Goal: Task Accomplishment & Management: Complete application form

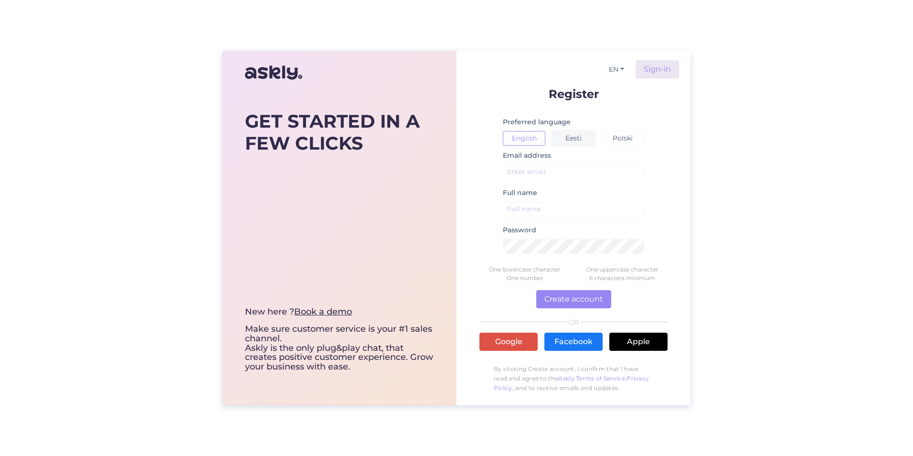
click at [574, 139] on button "Eesti" at bounding box center [573, 138] width 43 height 15
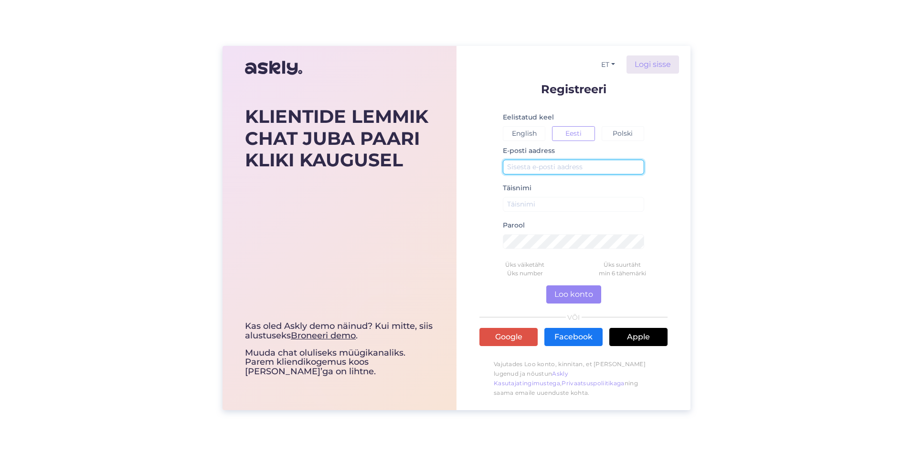
click at [526, 170] on input "text" at bounding box center [573, 167] width 141 height 15
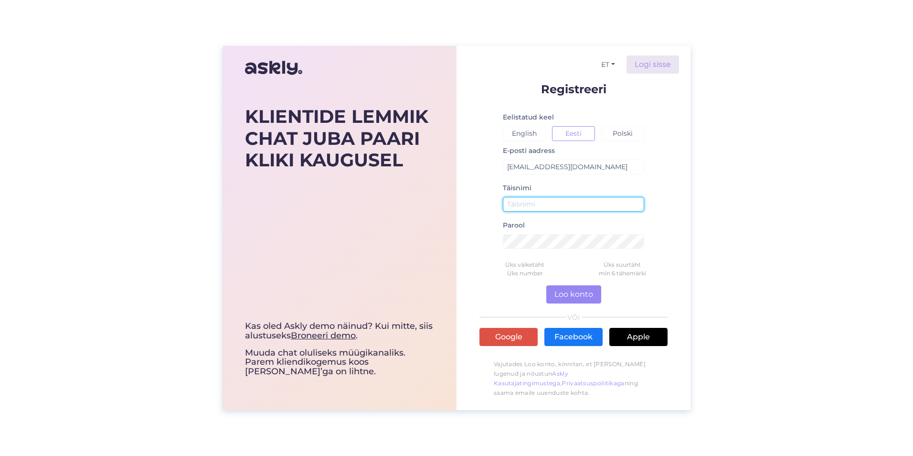
click at [527, 210] on input "text" at bounding box center [573, 204] width 141 height 15
click at [530, 205] on input "text" at bounding box center [573, 204] width 141 height 15
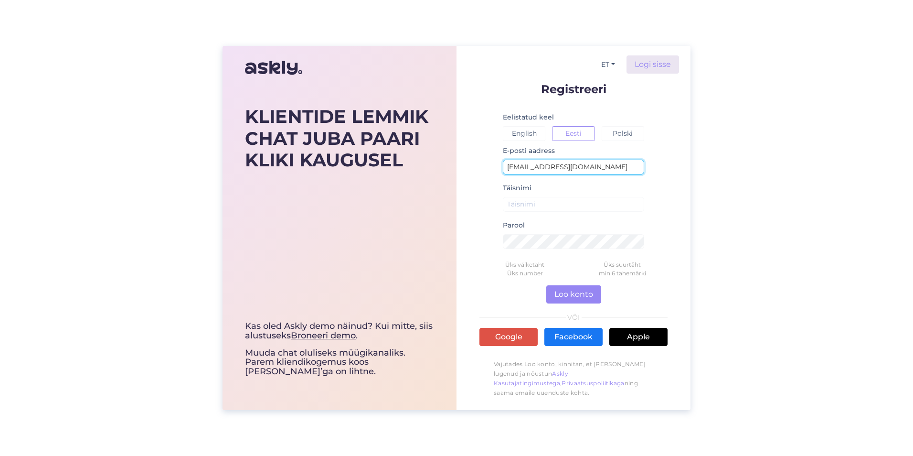
drag, startPoint x: 521, startPoint y: 165, endPoint x: 418, endPoint y: 167, distance: 103.2
click at [418, 167] on div "KLIENTIDE LEMMIK CHAT JUBA PAARI KLIKI KAUGUSEL Kas oled Askly demo näinud? Kui…" at bounding box center [457, 228] width 468 height 364
type input "[EMAIL_ADDRESS][DOMAIN_NAME]"
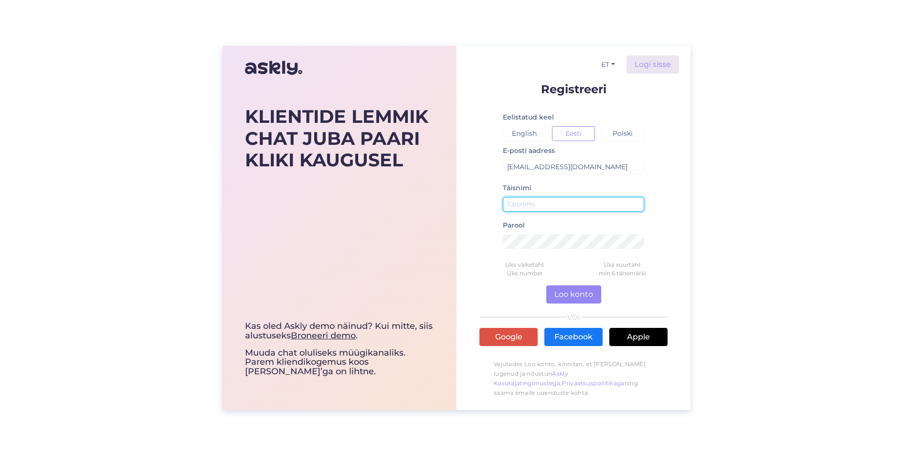
click at [540, 204] on input "text" at bounding box center [573, 204] width 141 height 15
type input "[PERSON_NAME] Nurm"
click at [713, 205] on div "KLIENTIDE LEMMIK CHAT JUBA PAARI KLIKI KAUGUSEL Kas oled Askly demo näinud? Kui…" at bounding box center [456, 228] width 913 height 456
click at [711, 222] on div "KLIENTIDE LEMMIK CHAT JUBA PAARI KLIKI KAUGUSEL Kas oled Askly demo näinud? Kui…" at bounding box center [456, 228] width 913 height 456
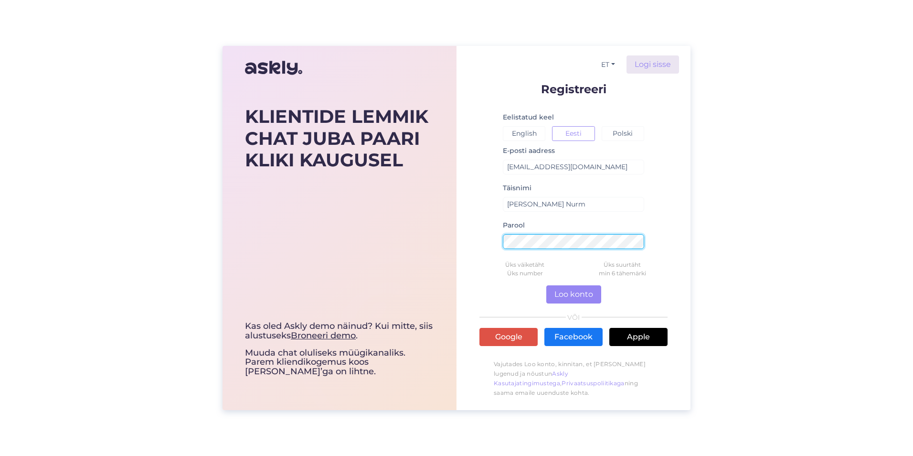
click at [443, 237] on div "KLIENTIDE LEMMIK CHAT JUBA PAARI KLIKI KAUGUSEL Kas oled Askly demo näinud? Kui…" at bounding box center [457, 228] width 468 height 364
click at [887, 343] on div "KLIENTIDE LEMMIK CHAT JUBA PAARI KLIKI KAUGUSEL Kas oled Askly demo näinud? Kui…" at bounding box center [456, 228] width 913 height 456
click at [577, 292] on button "Loo konto" at bounding box center [574, 294] width 55 height 18
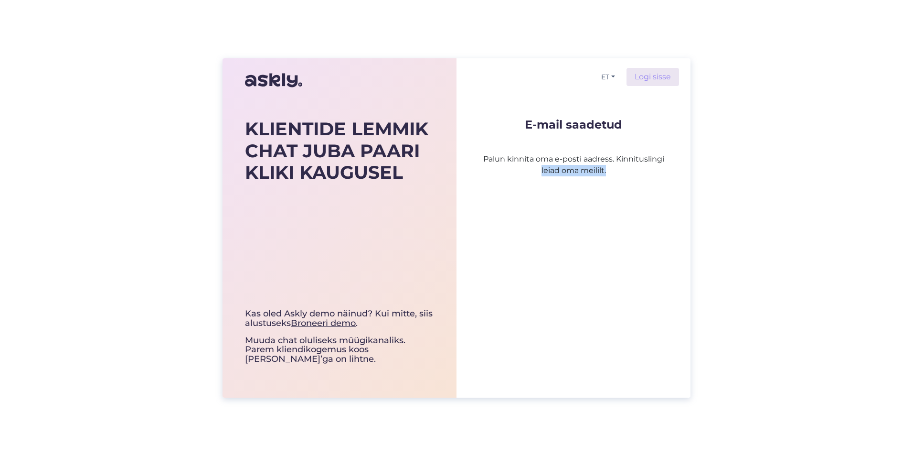
drag, startPoint x: 508, startPoint y: 166, endPoint x: 670, endPoint y: 170, distance: 162.0
click at [670, 170] on div "ET Logi sisse E-mail saadetud Palun kinnita oma e-posti aadress. Kinnituslingi …" at bounding box center [574, 227] width 234 height 339
drag, startPoint x: 670, startPoint y: 170, endPoint x: 665, endPoint y: 177, distance: 8.5
click at [665, 177] on div "ET Logi sisse E-mail saadetud Palun kinnita oma e-posti aadress. Kinnituslingi …" at bounding box center [574, 227] width 234 height 339
